Goal: Navigation & Orientation: Find specific page/section

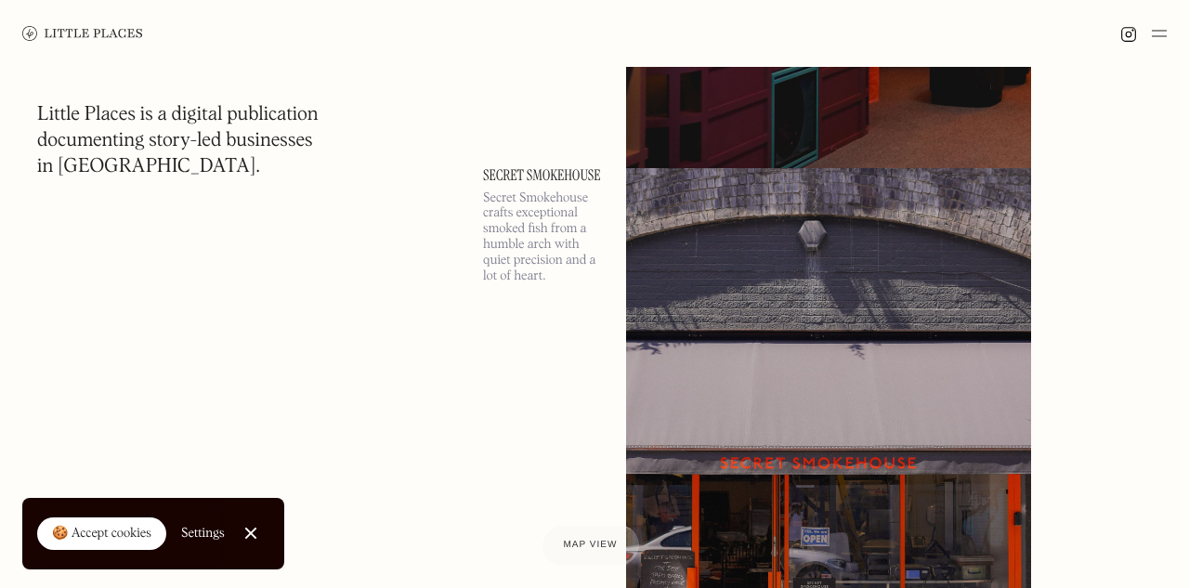
scroll to position [6993, 0]
click at [1159, 33] on img at bounding box center [1159, 33] width 15 height 22
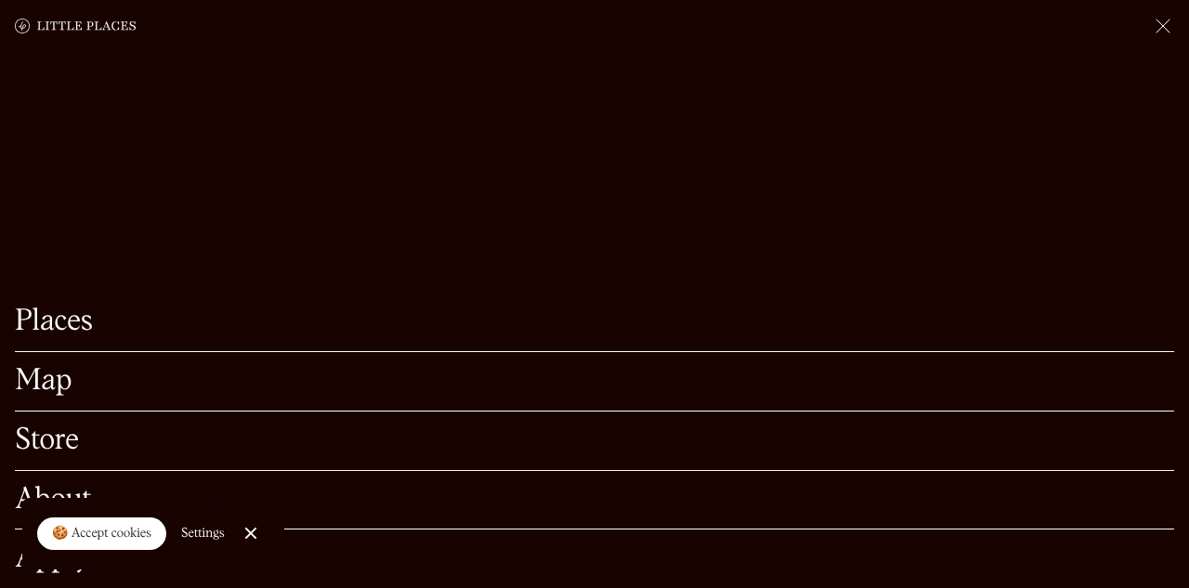
click at [49, 387] on link "Map" at bounding box center [594, 381] width 1159 height 29
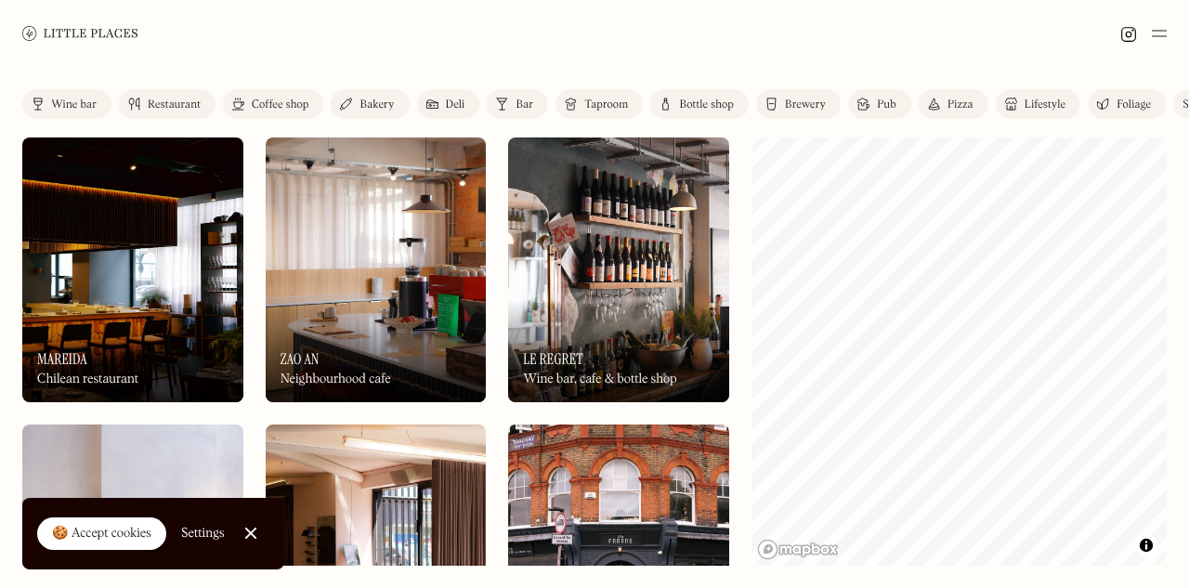
click at [116, 536] on div "🍪 Accept cookies" at bounding box center [101, 534] width 99 height 19
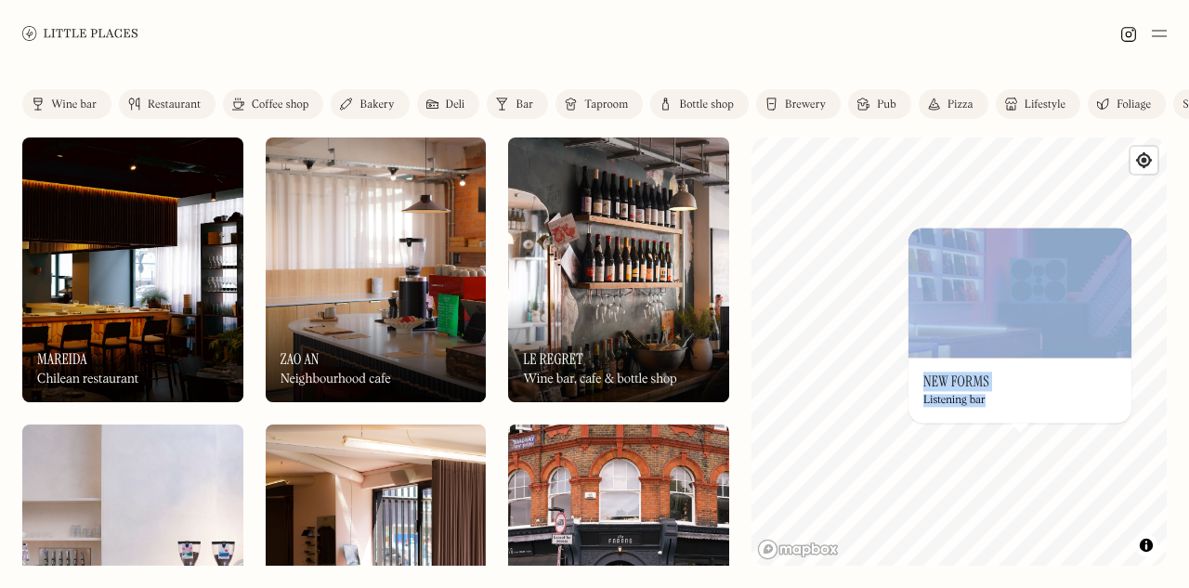
click at [77, 104] on div "Wine bar" at bounding box center [74, 104] width 46 height 11
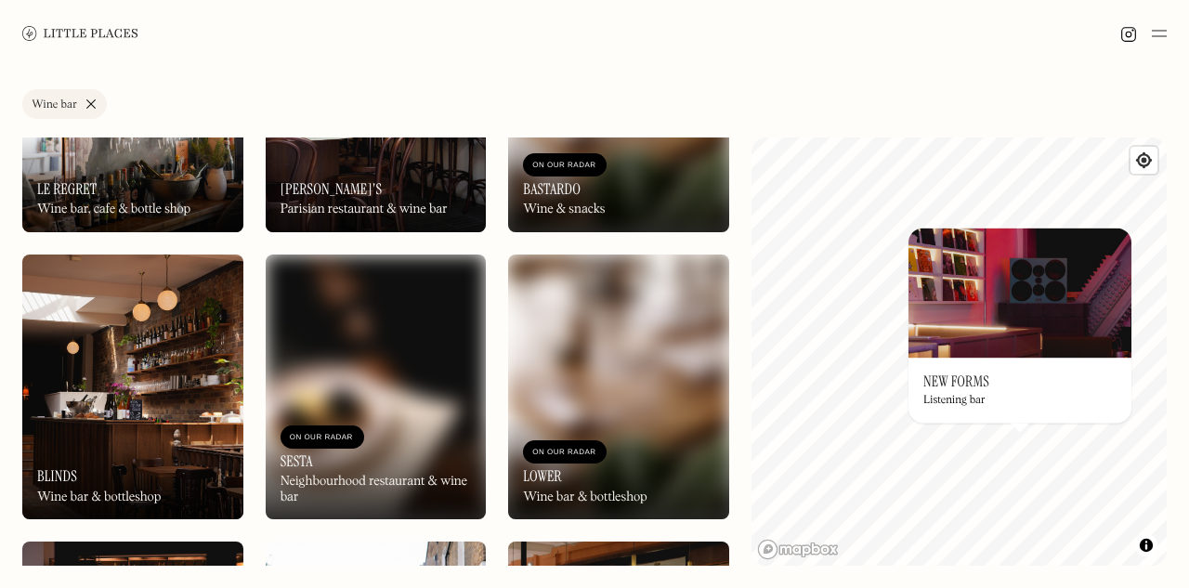
click at [961, 99] on div "Label Wine bar Wine bar Restaurant Coffee shop Bakery Deli Bar Taproom Bottle s…" at bounding box center [594, 107] width 1144 height 37
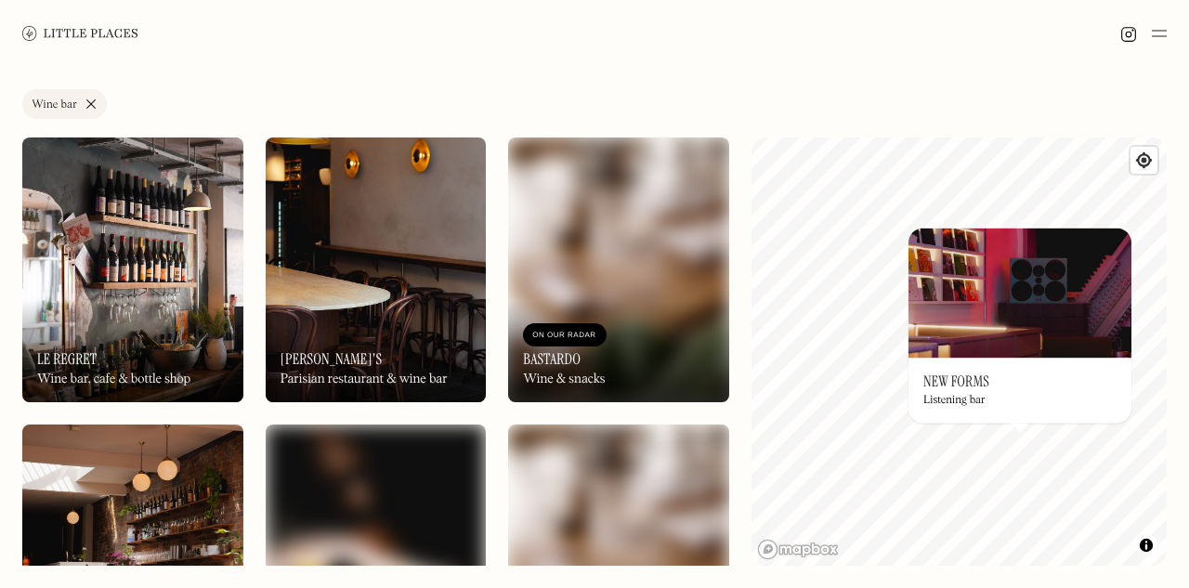
click at [90, 103] on link "Wine bar" at bounding box center [64, 104] width 85 height 30
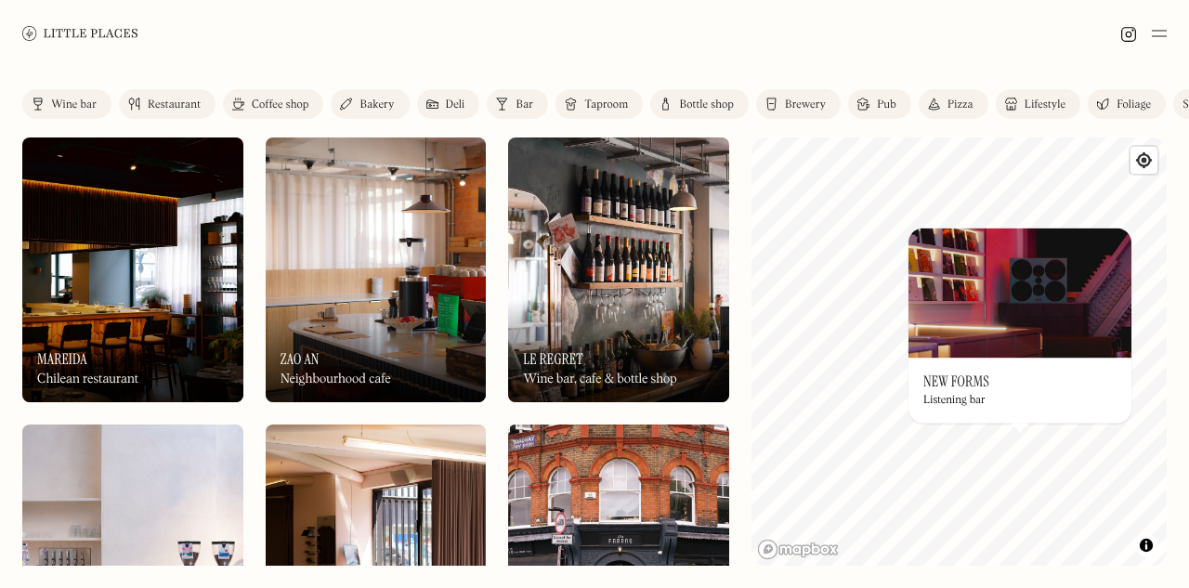
click at [172, 108] on div "Restaurant" at bounding box center [174, 104] width 53 height 11
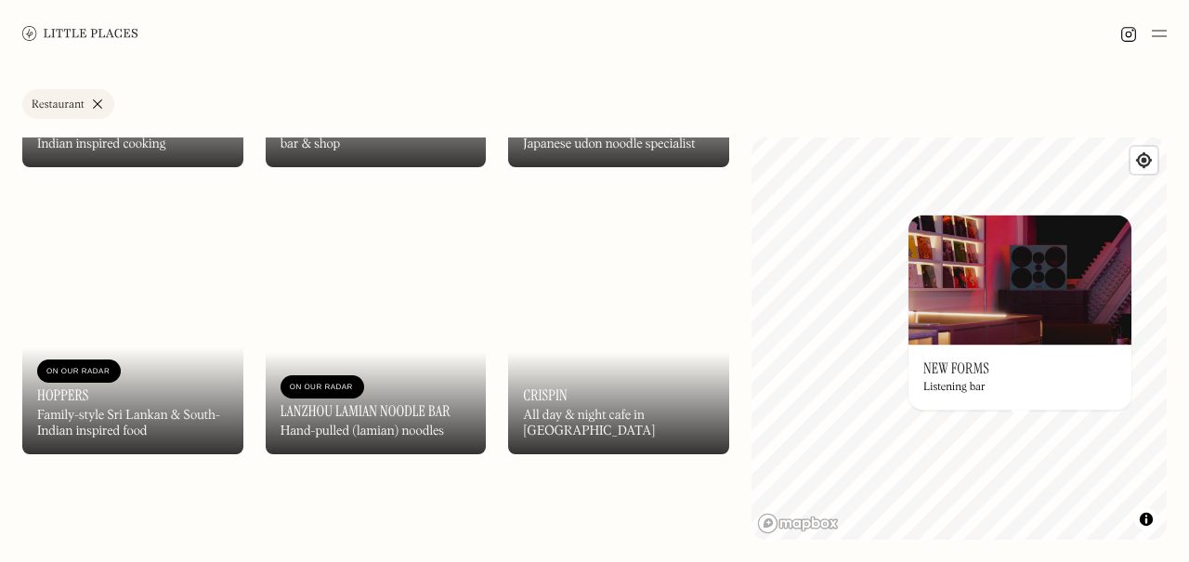
scroll to position [4906, 0]
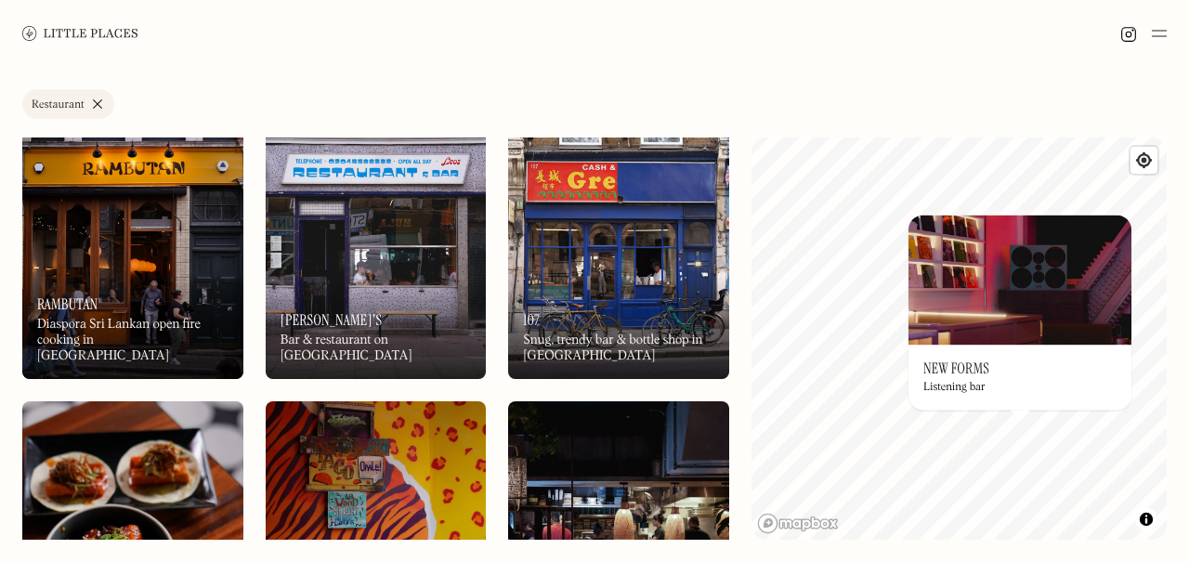
click at [95, 104] on link "Restaurant" at bounding box center [68, 104] width 92 height 30
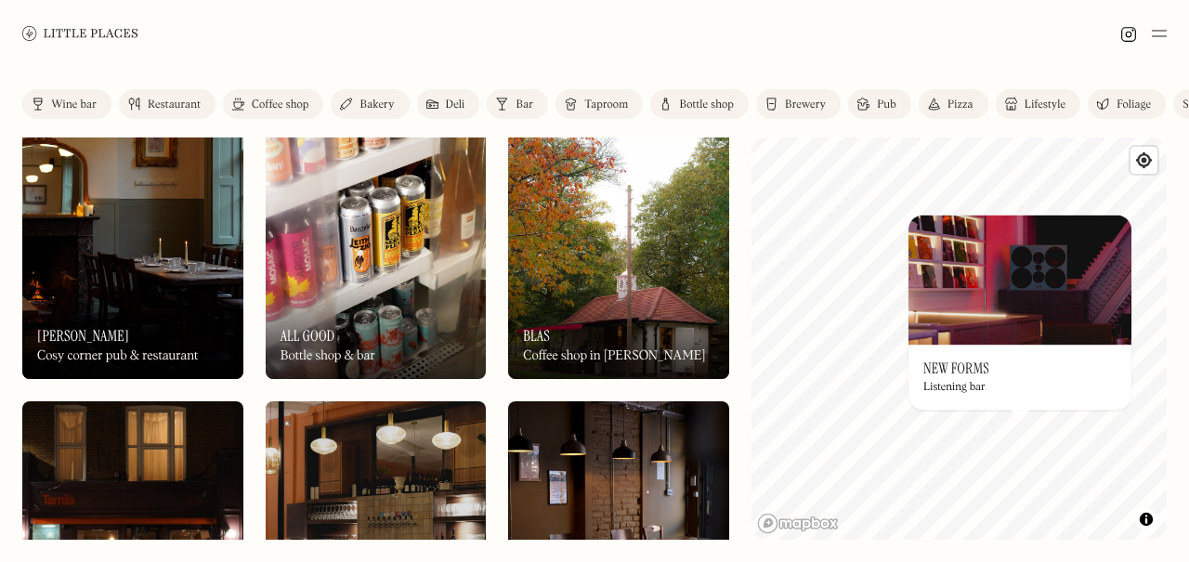
click at [517, 103] on div "Bar" at bounding box center [524, 104] width 18 height 11
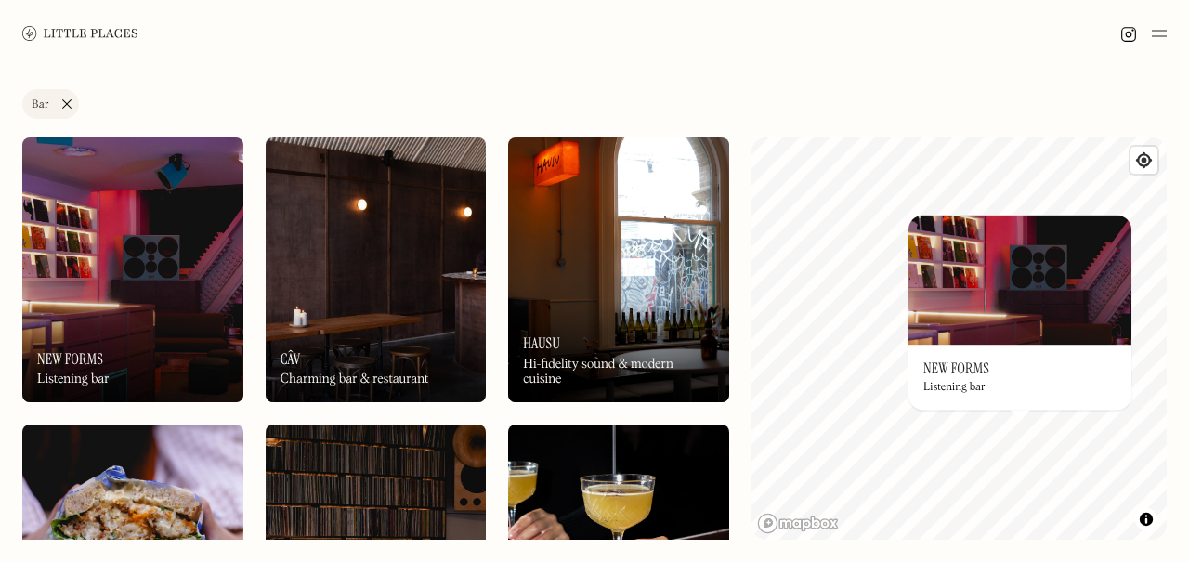
click at [1063, 131] on div "Label Bar Wine bar Restaurant Coffee shop Bakery Deli Bar Taproom Bottle shop B…" at bounding box center [594, 314] width 1189 height 495
click at [930, 223] on img at bounding box center [1019, 280] width 223 height 130
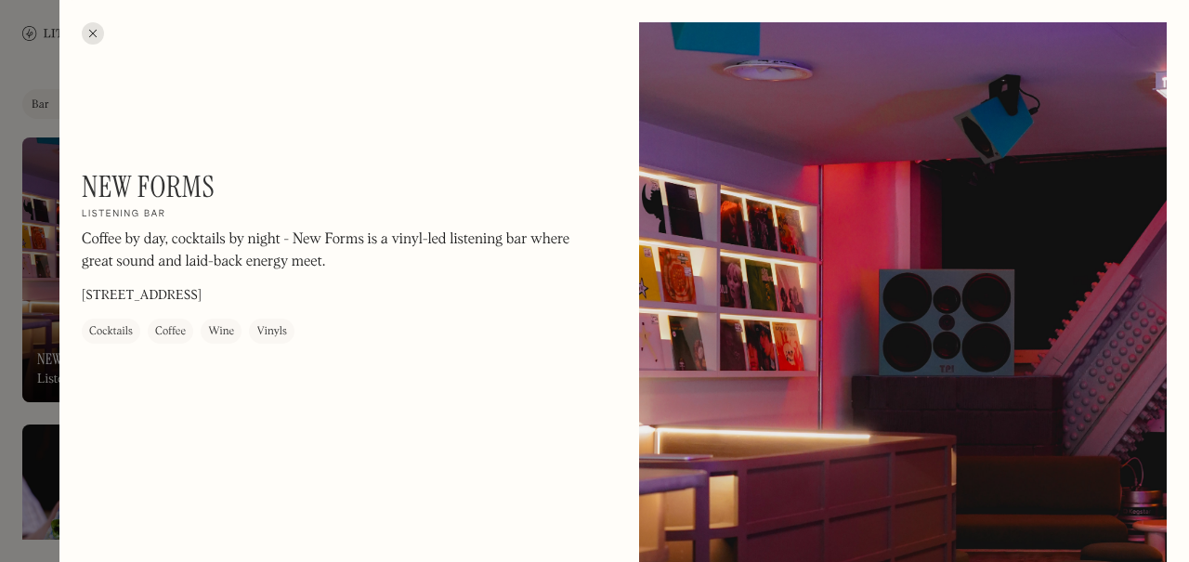
click at [93, 34] on div at bounding box center [93, 33] width 22 height 22
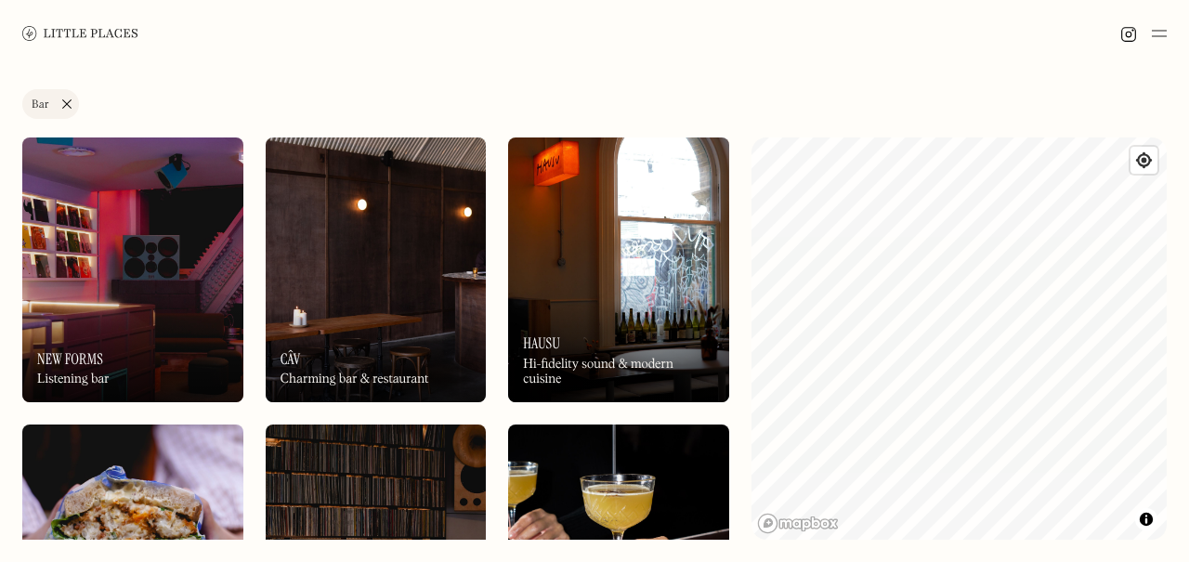
click at [64, 105] on link "Bar" at bounding box center [50, 104] width 57 height 30
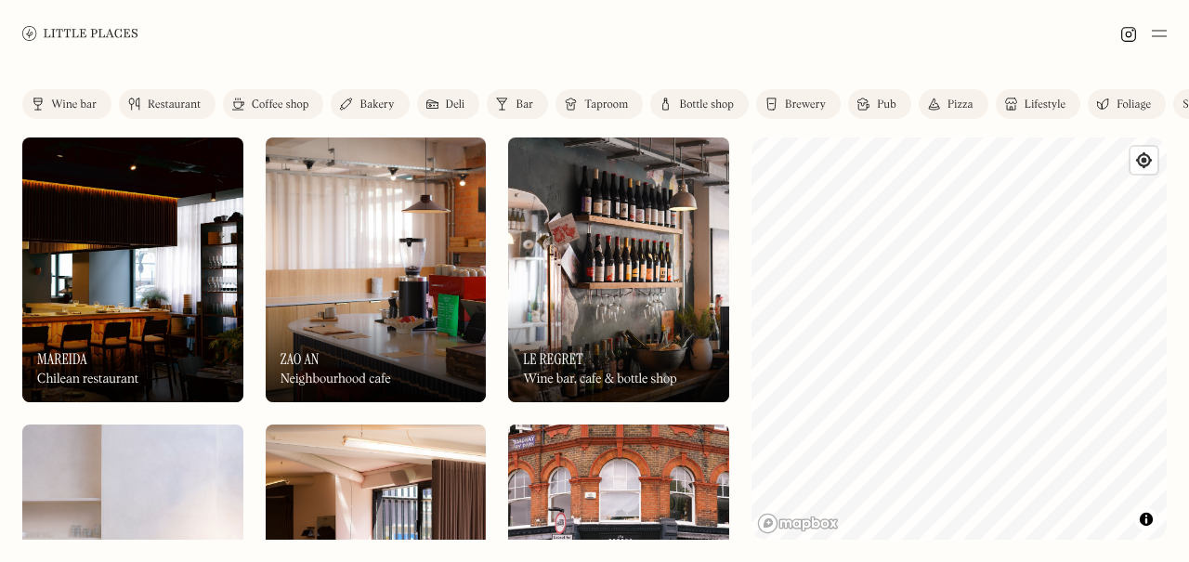
click at [597, 102] on div "Taproom" at bounding box center [606, 104] width 44 height 11
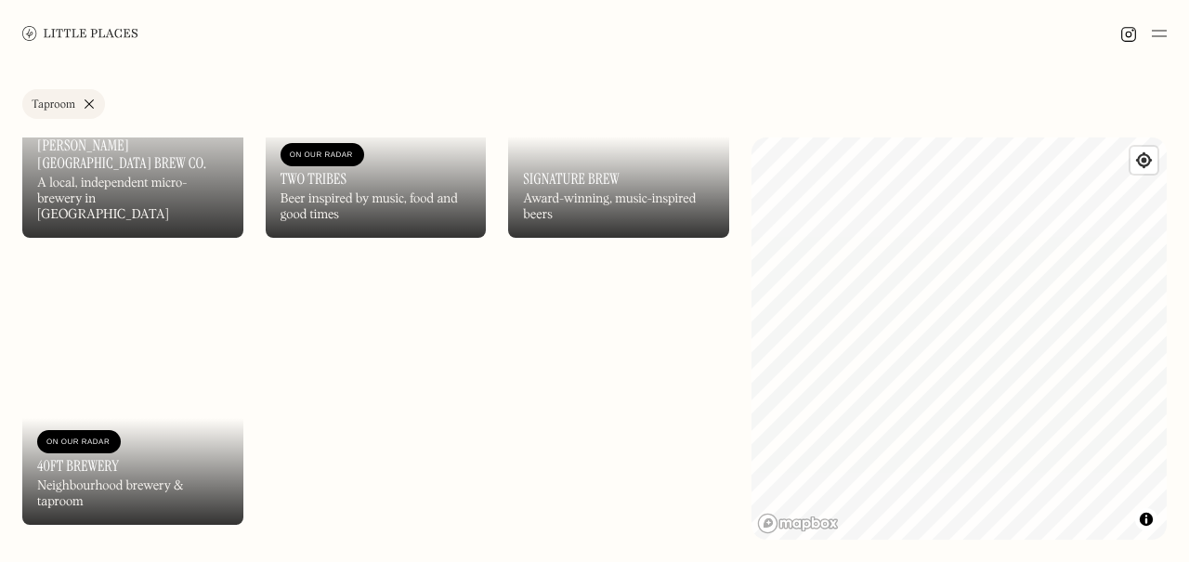
scroll to position [2462, 0]
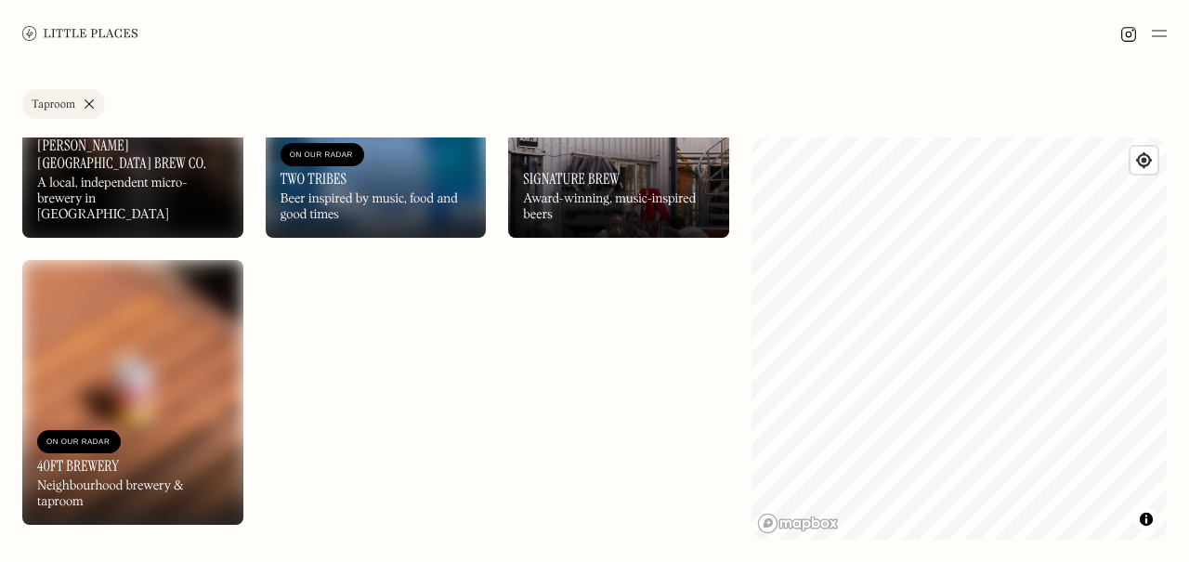
click at [89, 102] on link "Taproom" at bounding box center [63, 104] width 83 height 30
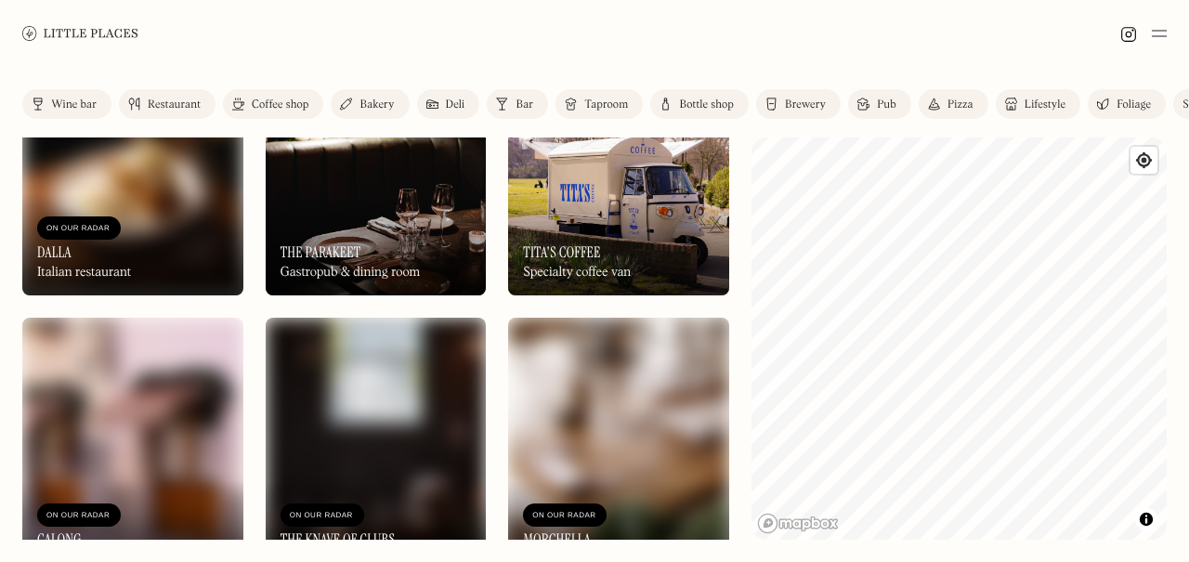
scroll to position [2363, 0]
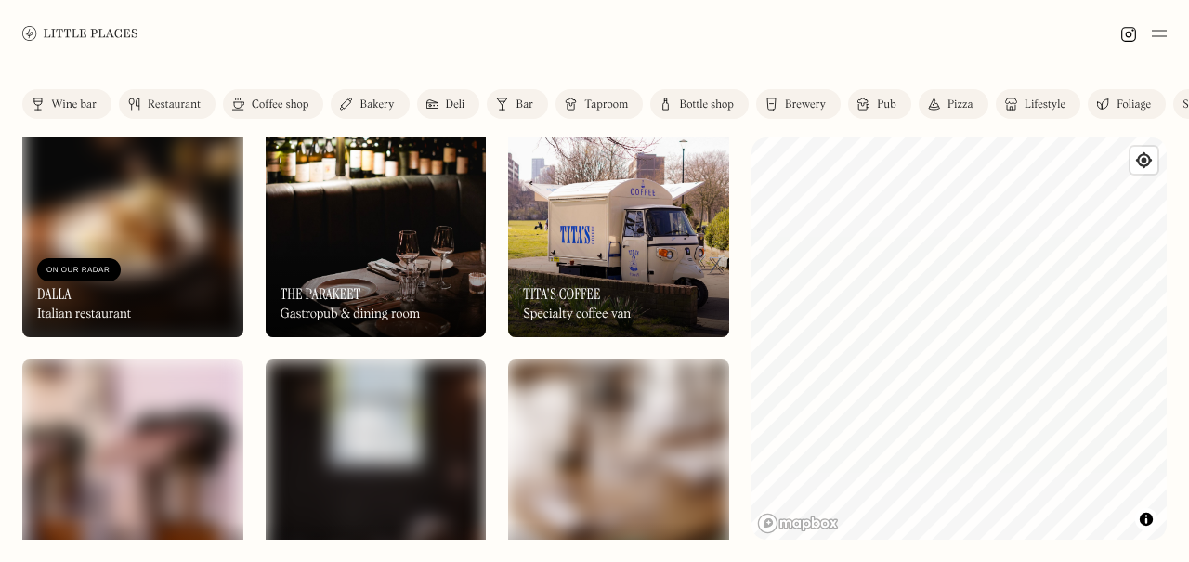
click at [873, 105] on link "Pub" at bounding box center [879, 104] width 63 height 30
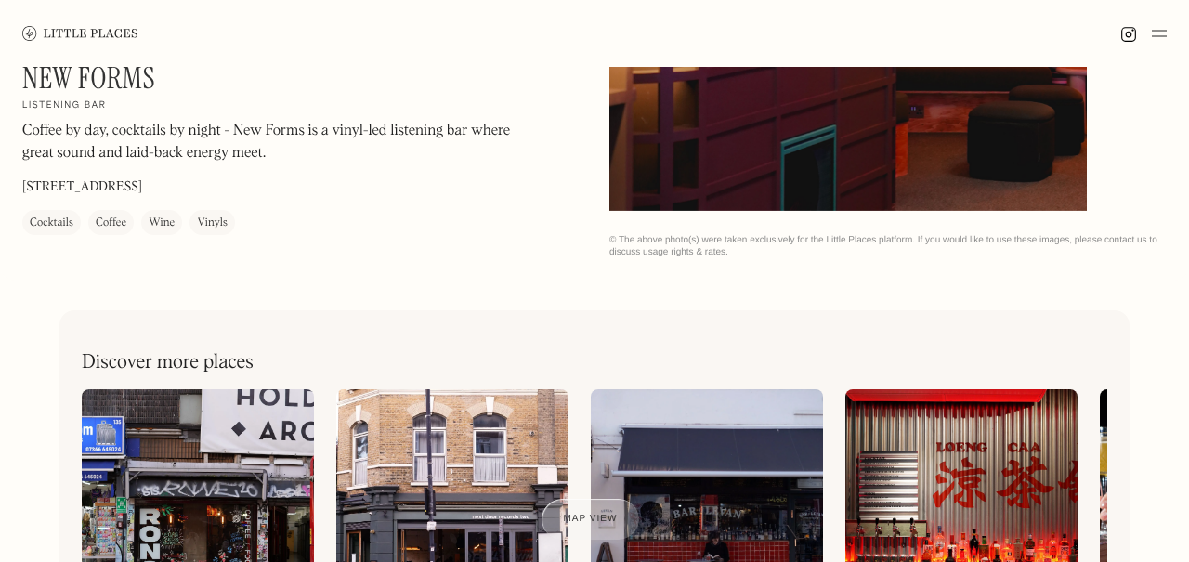
scroll to position [242, 0]
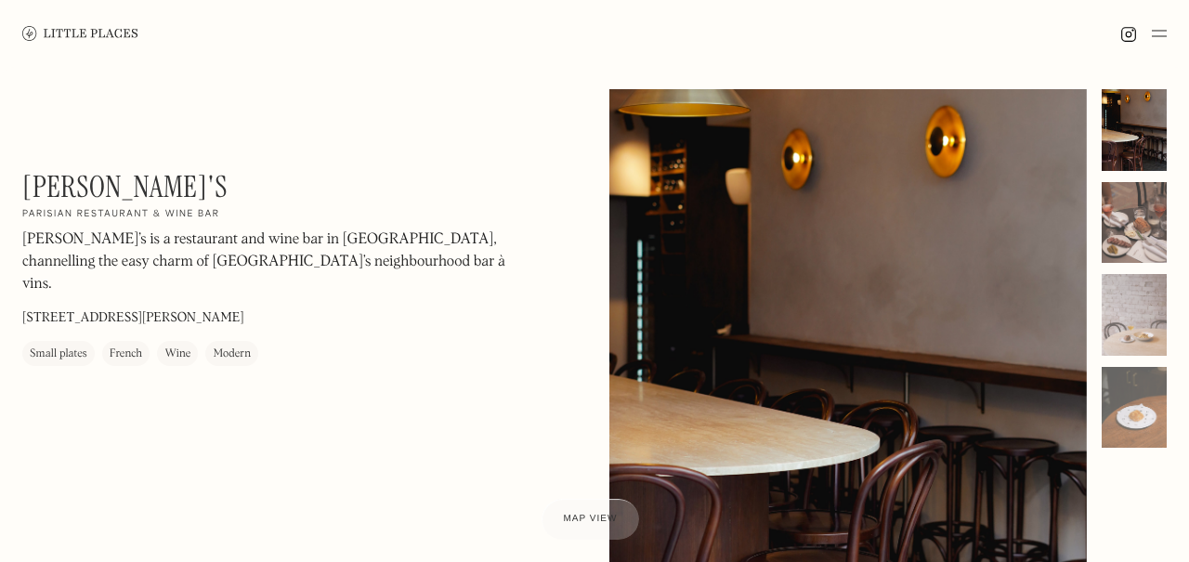
click at [1146, 238] on div at bounding box center [1134, 223] width 65 height 82
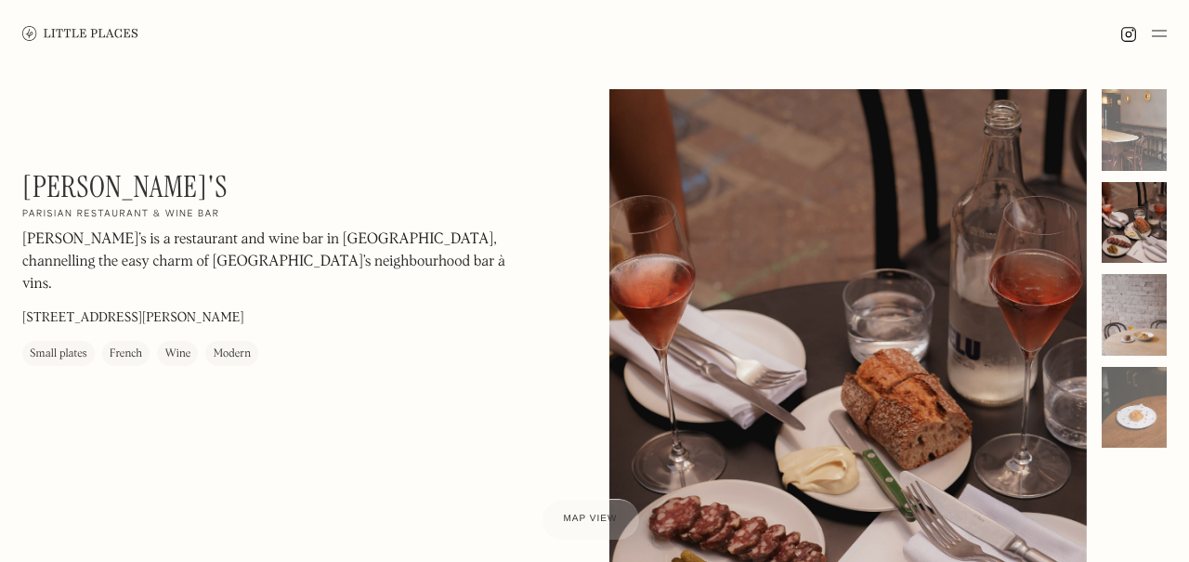
click at [1141, 319] on div at bounding box center [1134, 315] width 65 height 82
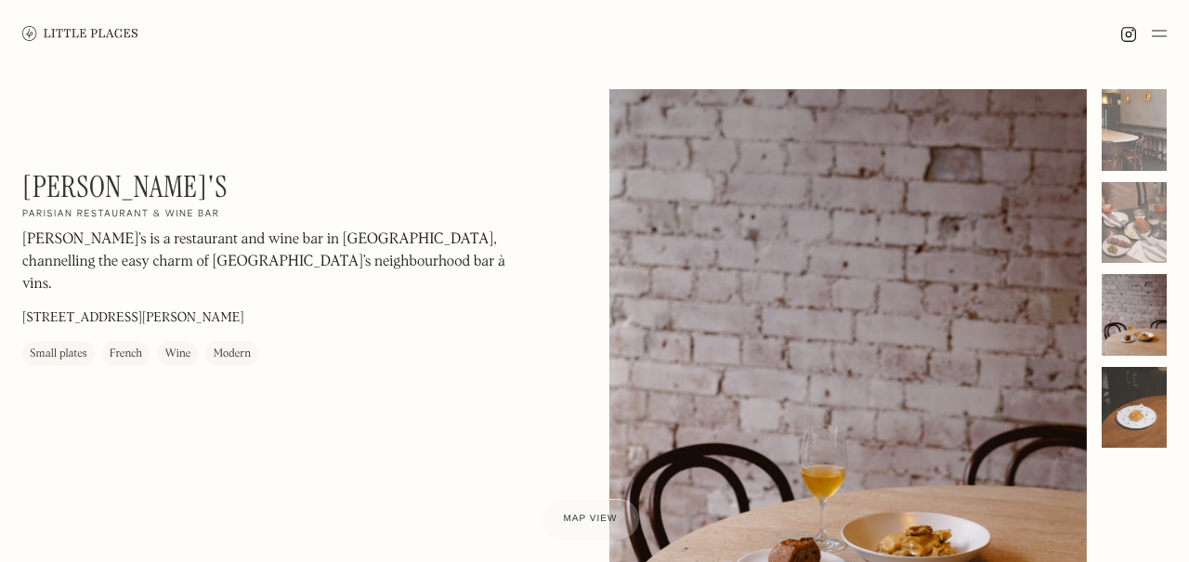
click at [1128, 409] on div at bounding box center [1134, 408] width 65 height 82
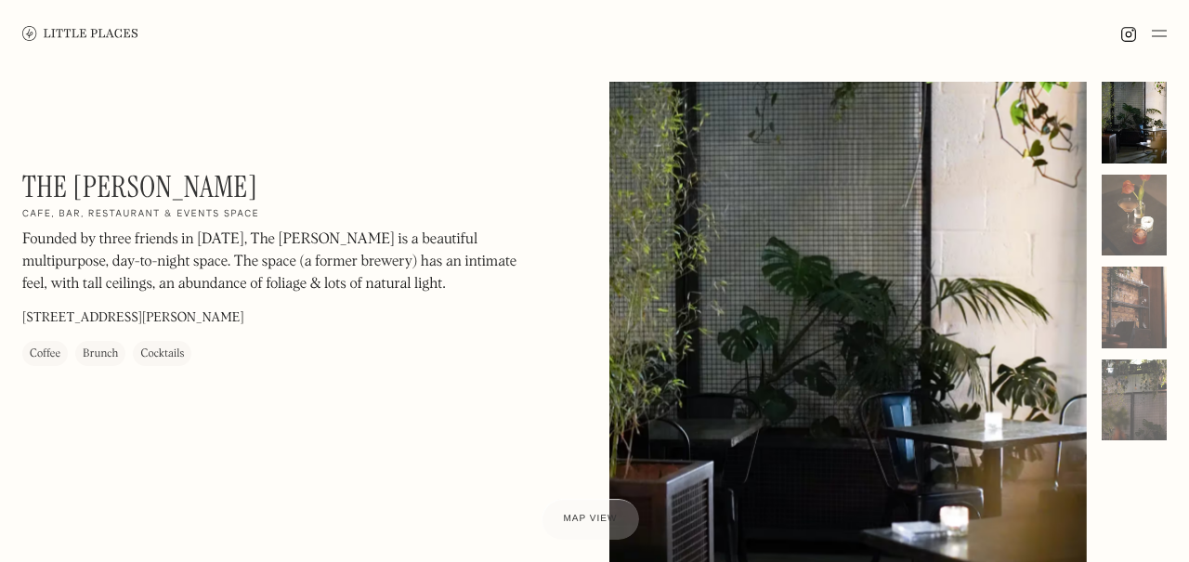
scroll to position [17, 0]
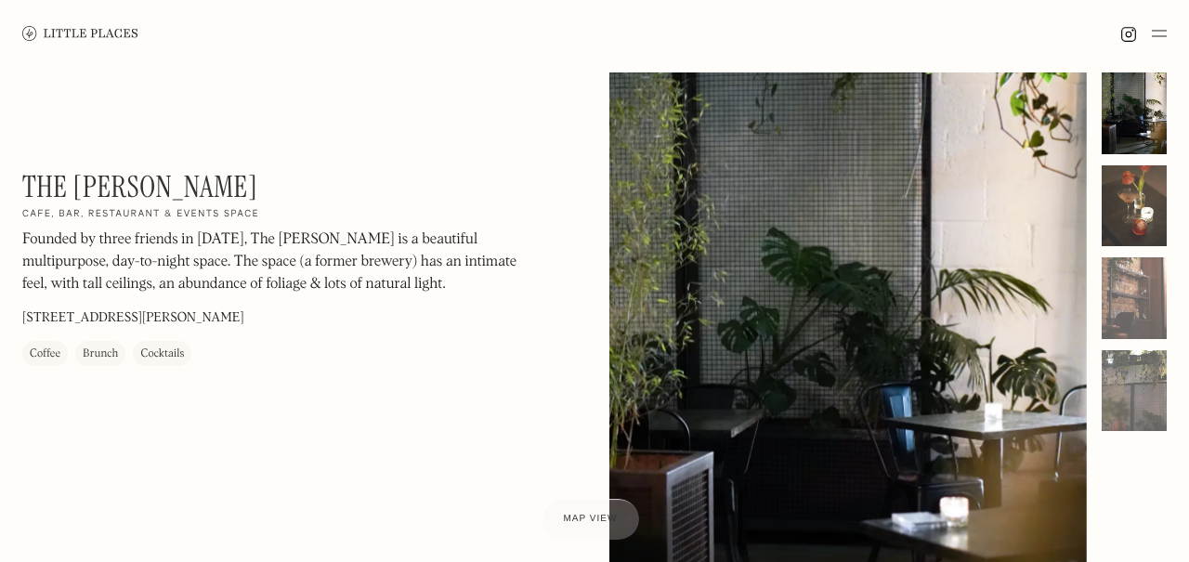
click at [1153, 220] on div at bounding box center [1134, 206] width 65 height 82
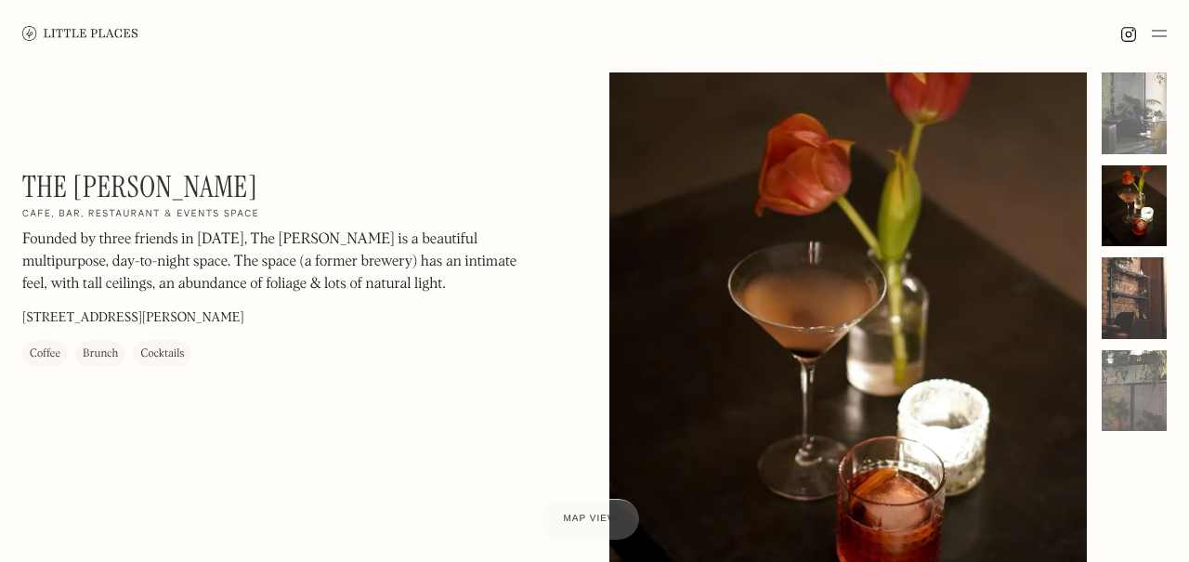
click at [1149, 284] on div at bounding box center [1134, 298] width 65 height 82
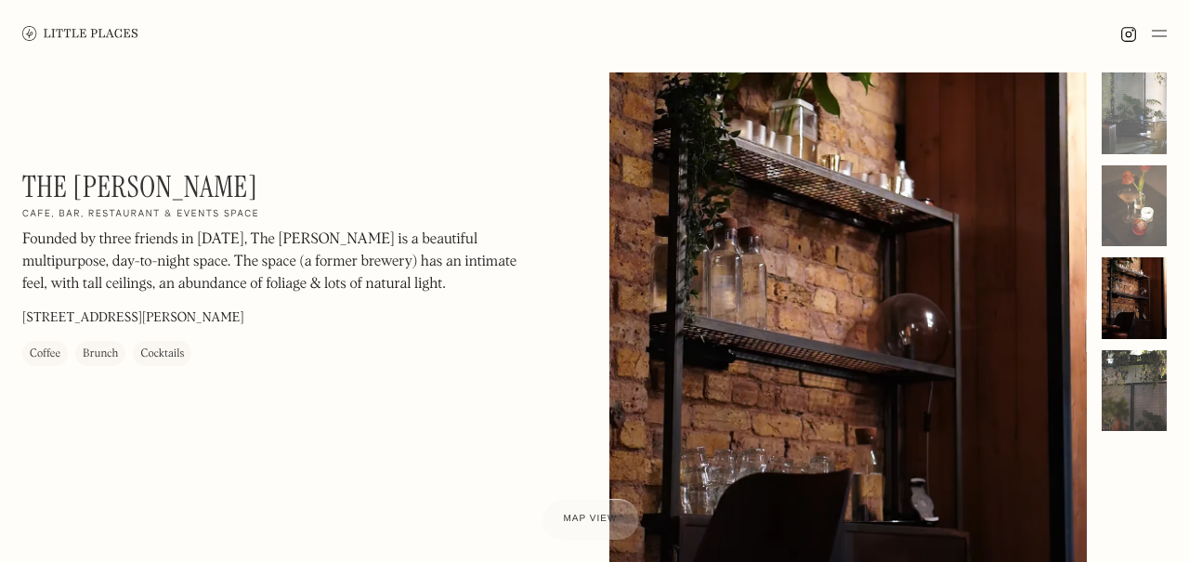
click at [1144, 372] on div at bounding box center [1134, 391] width 65 height 82
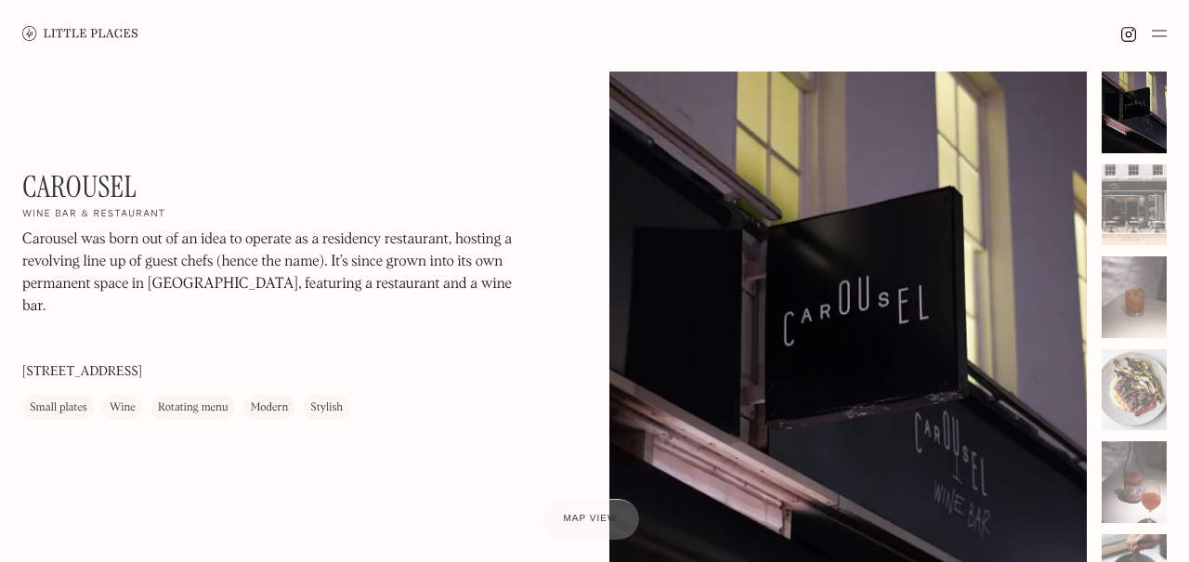
scroll to position [21, 0]
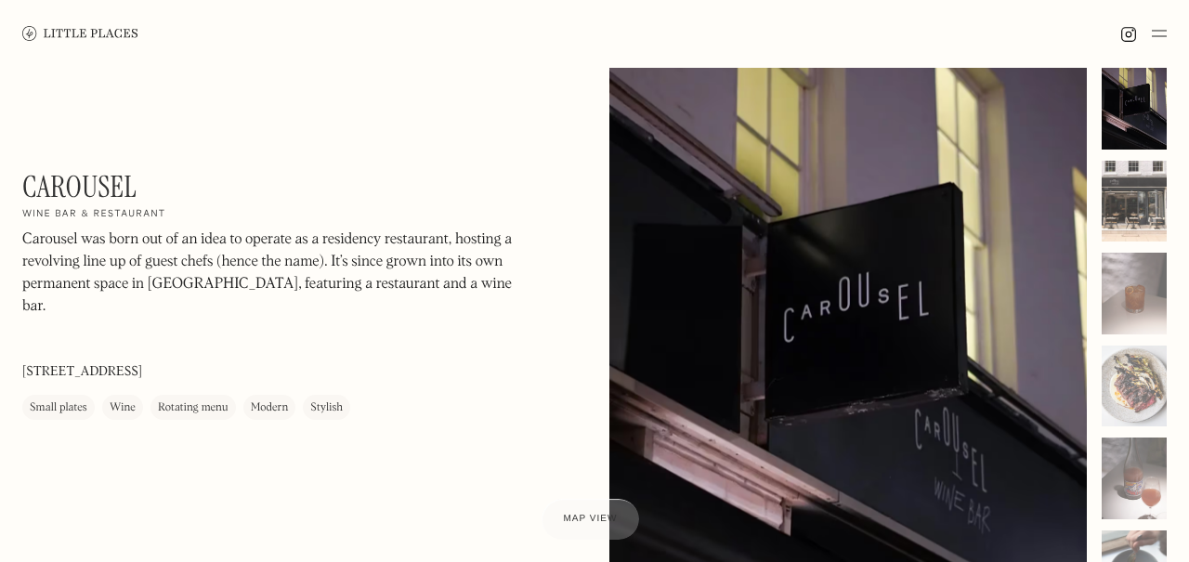
click at [1151, 210] on div at bounding box center [1134, 202] width 65 height 82
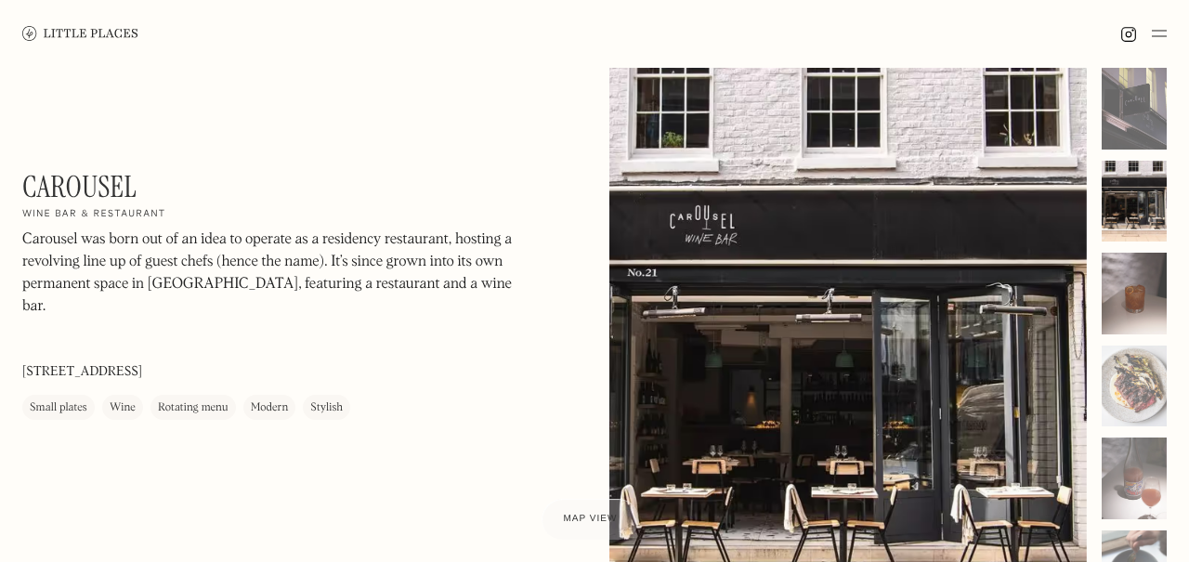
click at [1152, 270] on div at bounding box center [1134, 294] width 65 height 82
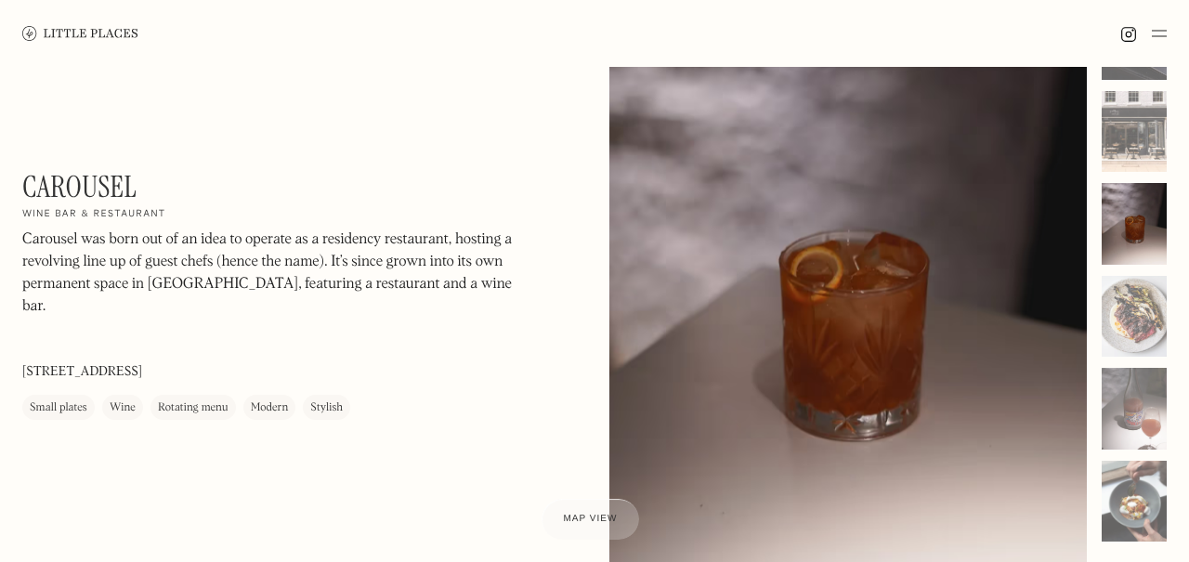
scroll to position [96, 0]
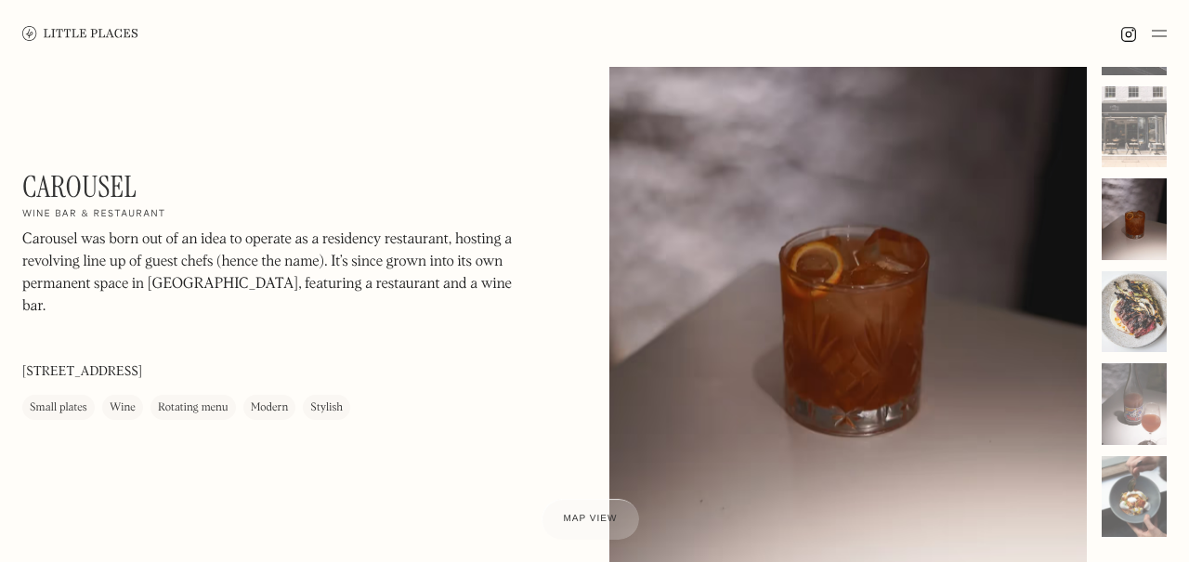
click at [1131, 303] on div at bounding box center [1134, 312] width 65 height 82
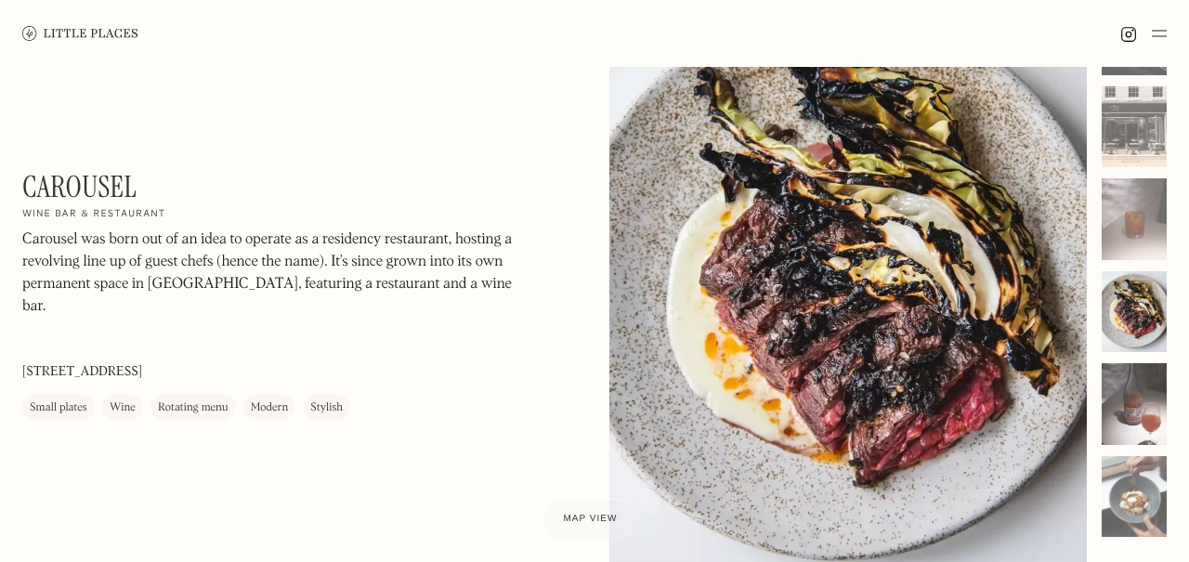
click at [1136, 405] on div at bounding box center [1134, 404] width 65 height 82
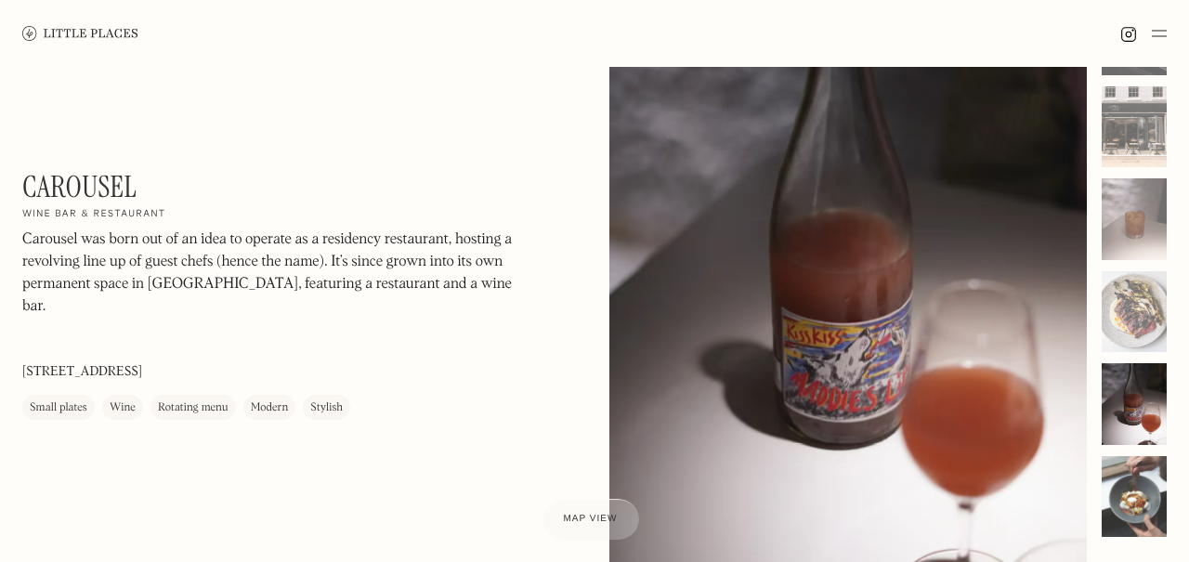
click at [1133, 485] on div at bounding box center [1134, 497] width 65 height 82
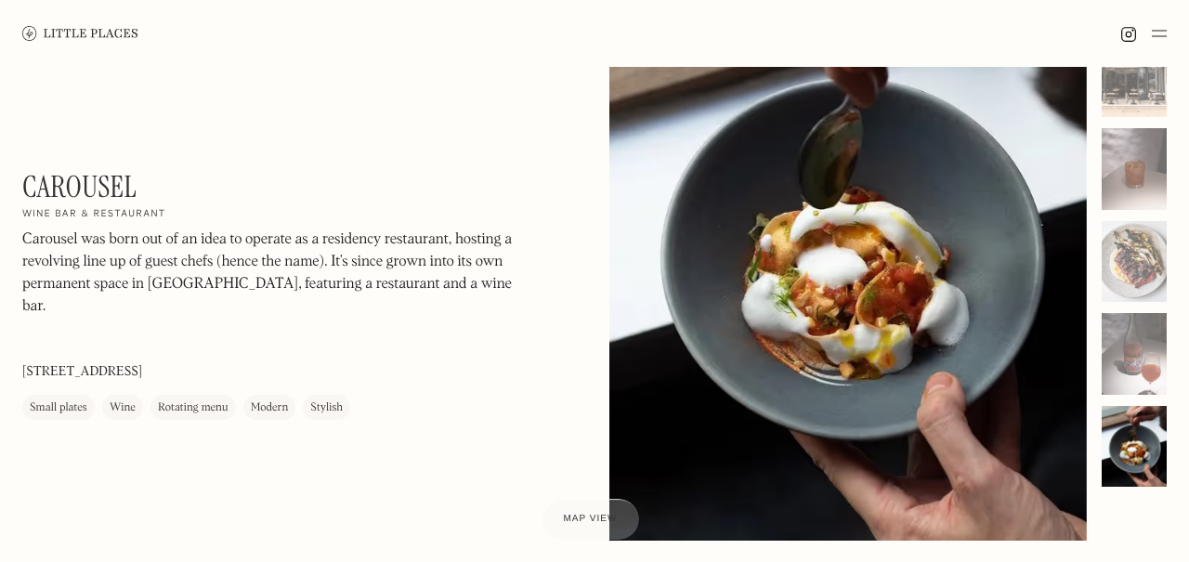
scroll to position [139, 0]
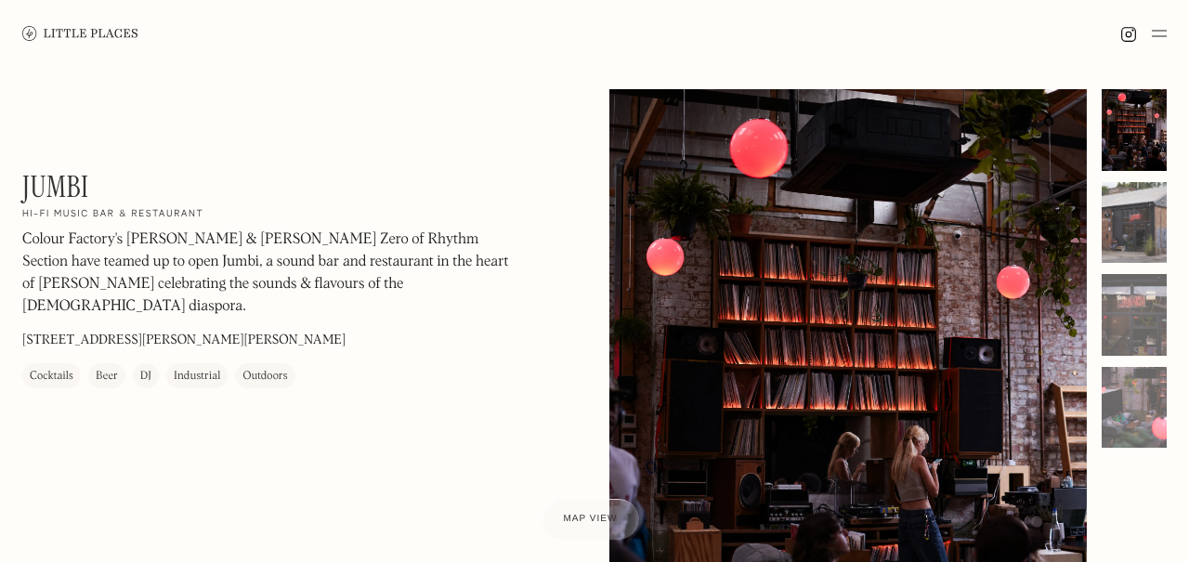
click at [1143, 230] on div at bounding box center [1134, 223] width 65 height 82
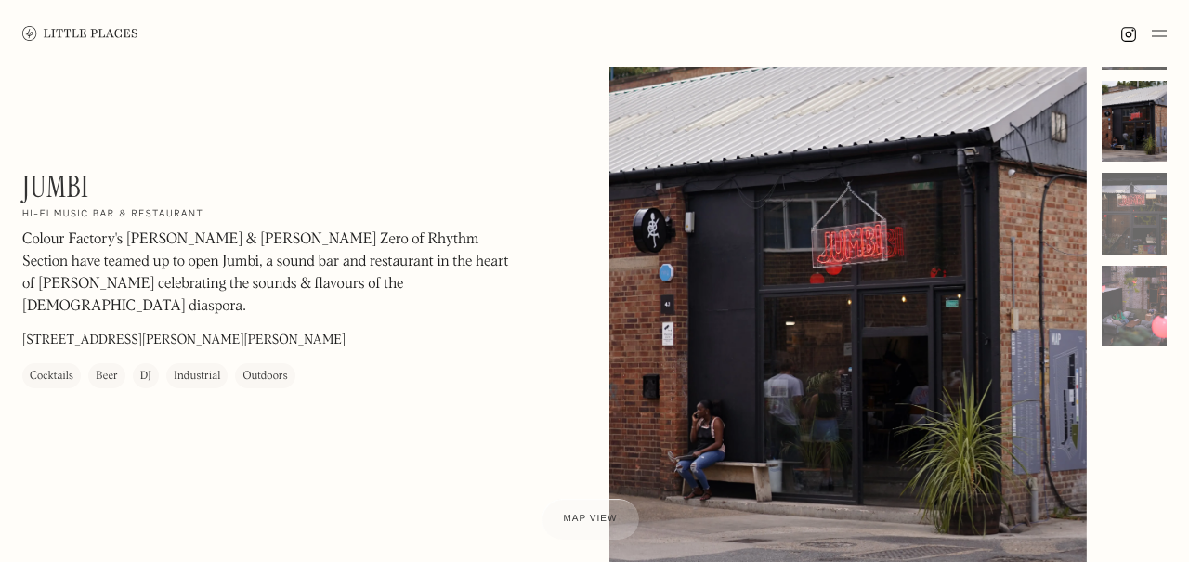
scroll to position [103, 0]
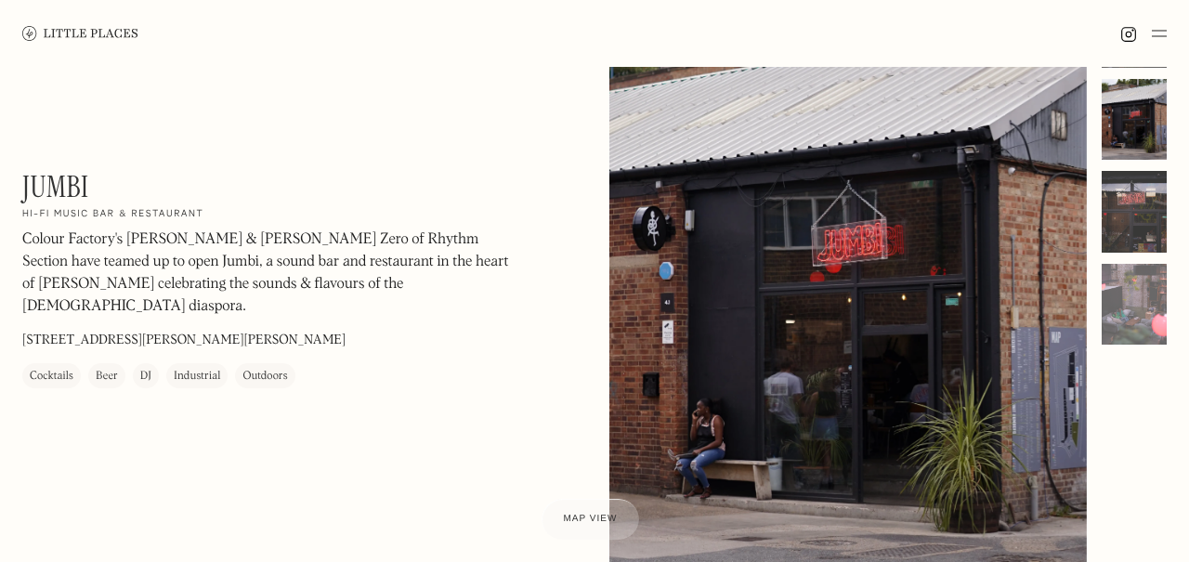
click at [1146, 215] on div at bounding box center [1134, 212] width 65 height 82
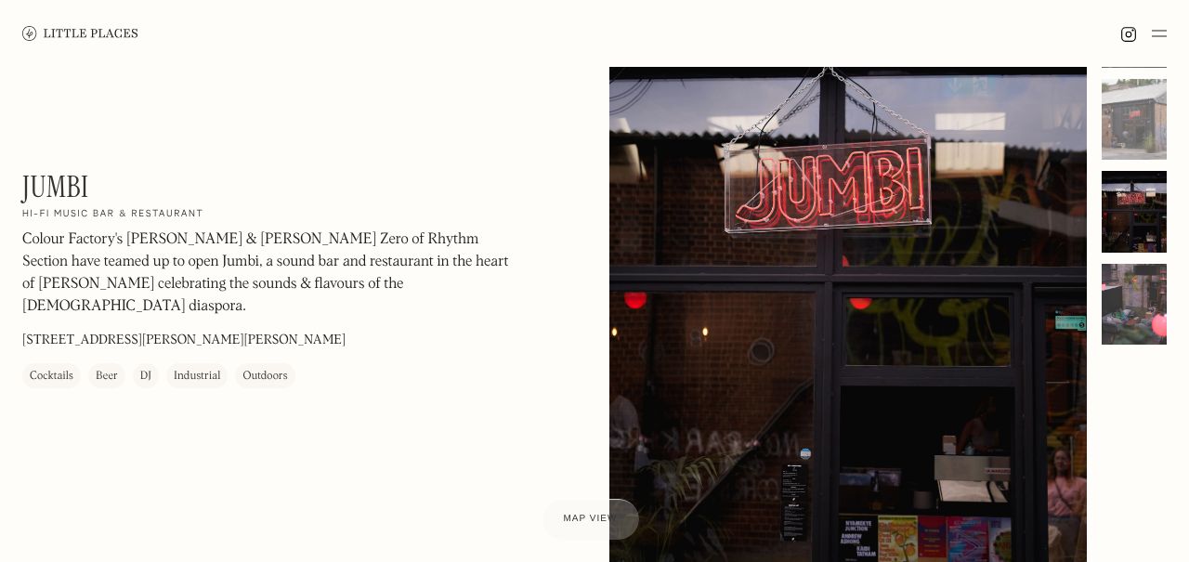
click at [1142, 306] on div at bounding box center [1134, 305] width 65 height 82
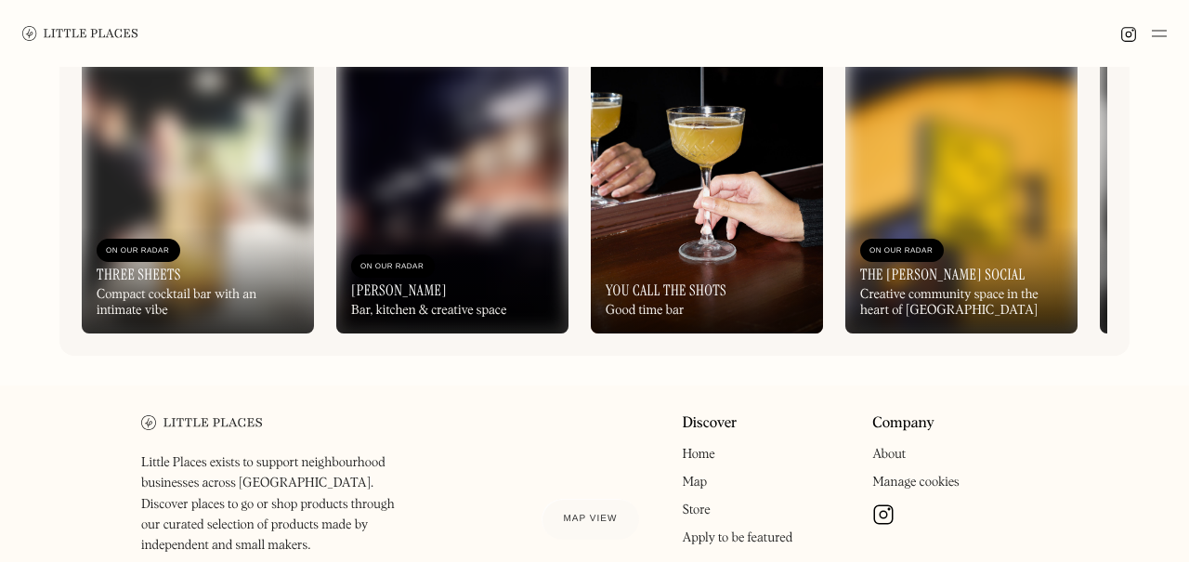
scroll to position [806, 0]
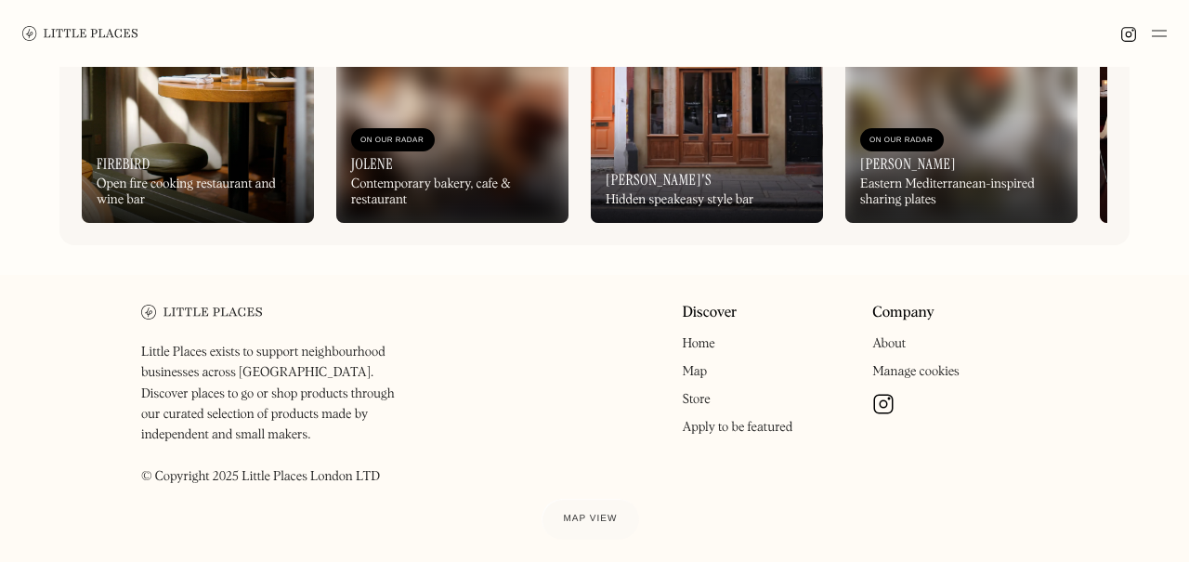
scroll to position [947, 0]
